Goal: Go to known website: Access a specific website the user already knows

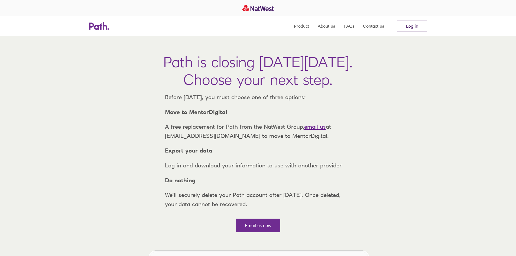
click at [405, 25] on link "Log in" at bounding box center [412, 26] width 30 height 11
